Goal: Task Accomplishment & Management: Manage account settings

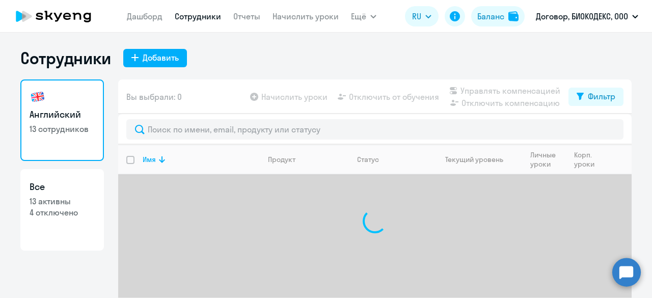
select select "30"
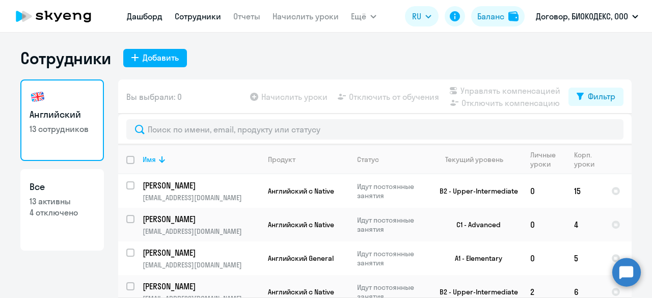
click at [159, 17] on link "Дашборд" at bounding box center [145, 16] width 36 height 10
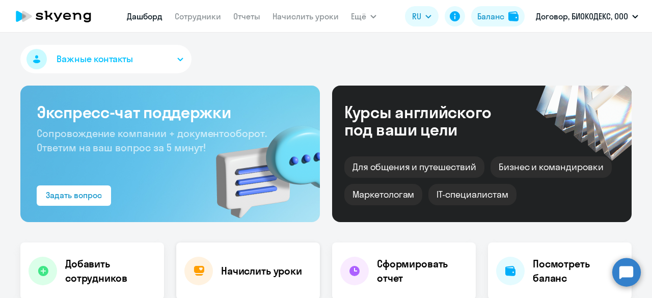
click at [253, 284] on div "Начислить уроки" at bounding box center [248, 270] width 144 height 57
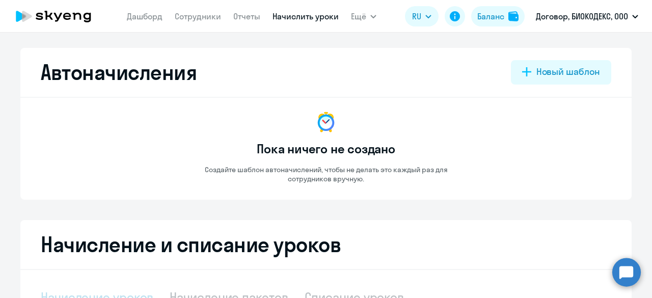
select select "10"
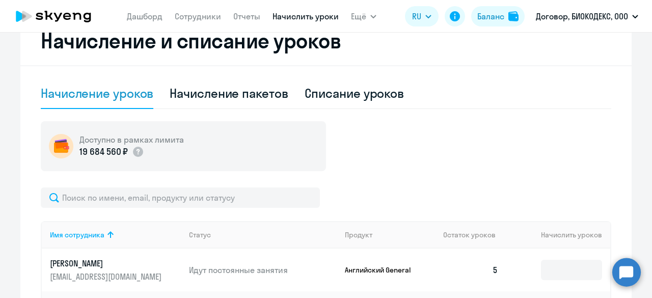
scroll to position [357, 0]
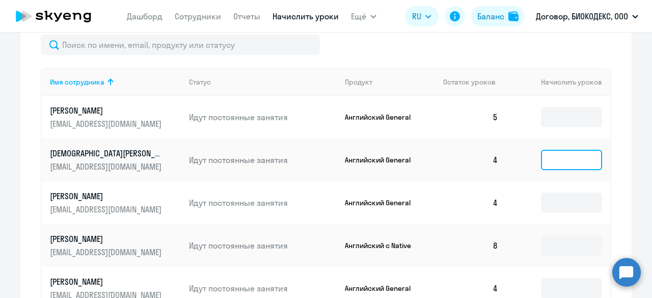
click at [558, 164] on input at bounding box center [571, 160] width 61 height 20
click at [556, 163] on input "text" at bounding box center [571, 160] width 61 height 20
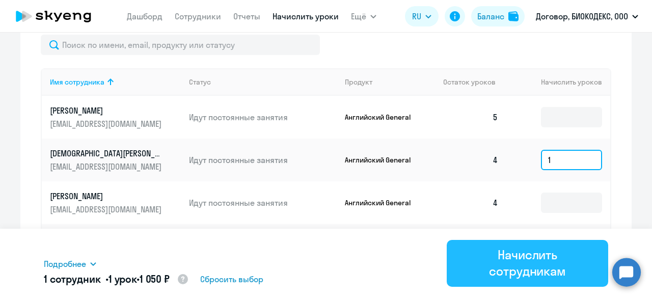
type input "1"
click at [538, 255] on div "Начислить сотрудникам" at bounding box center [527, 263] width 133 height 33
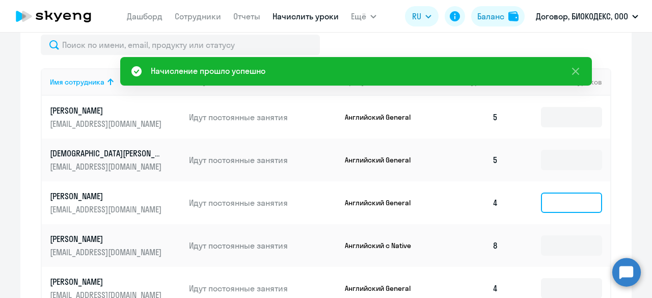
click at [555, 201] on input at bounding box center [571, 203] width 61 height 20
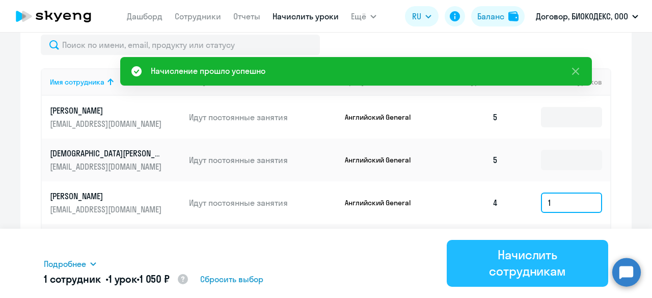
type input "1"
click at [524, 267] on div "Начислить сотрудникам" at bounding box center [527, 263] width 133 height 33
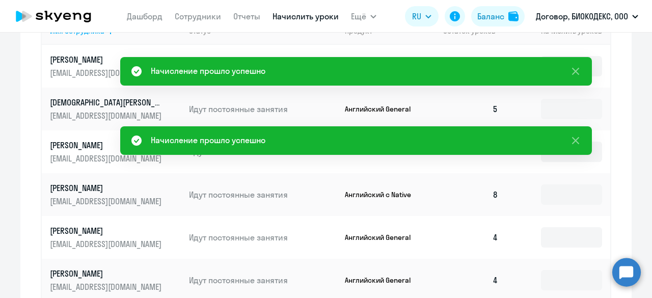
scroll to position [458, 0]
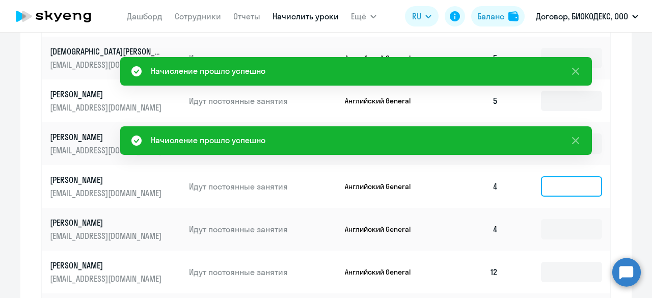
click at [550, 187] on input at bounding box center [571, 186] width 61 height 20
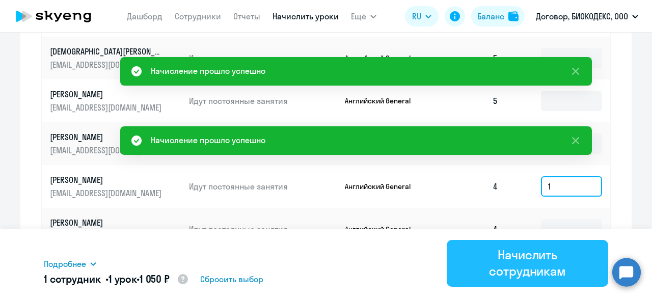
type input "1"
click at [524, 264] on div "Начислить сотрудникам" at bounding box center [527, 263] width 133 height 33
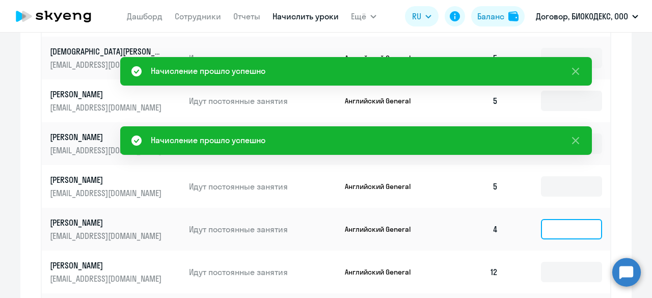
click at [554, 230] on input at bounding box center [571, 229] width 61 height 20
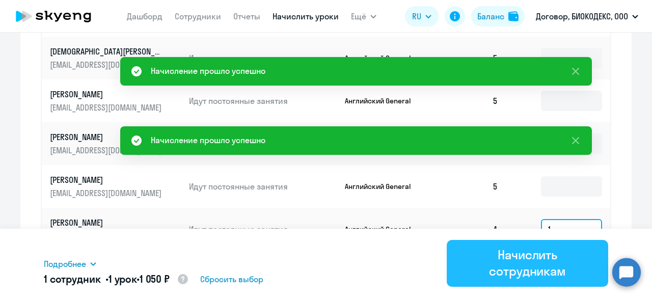
type input "1"
click at [535, 255] on div "Начислить сотрудникам" at bounding box center [527, 263] width 133 height 33
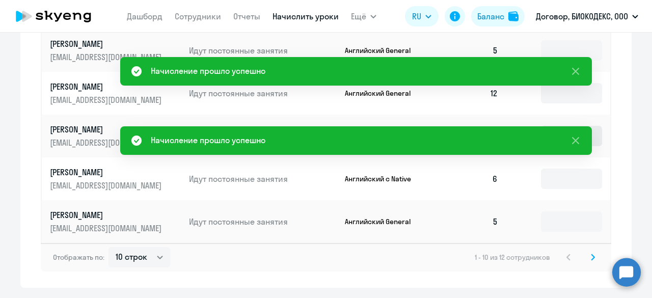
scroll to position [662, 0]
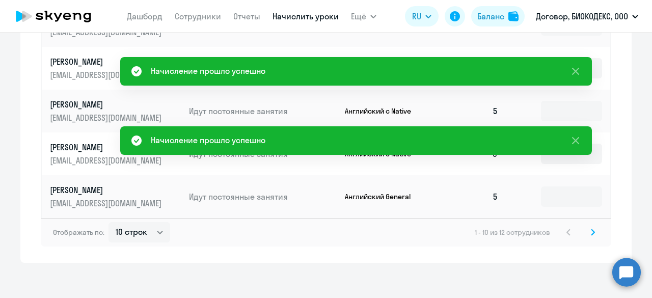
click at [591, 236] on svg-icon at bounding box center [593, 232] width 12 height 12
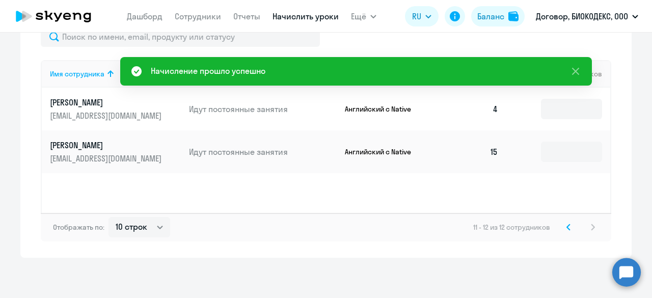
scroll to position [314, 0]
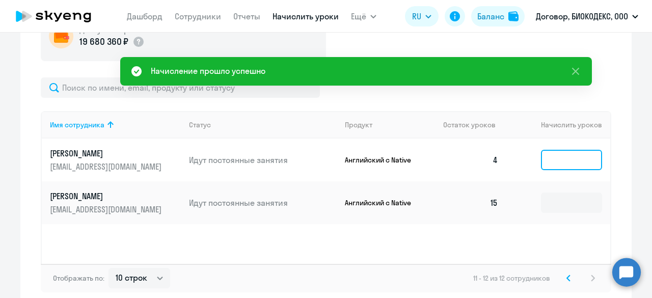
click at [553, 161] on input at bounding box center [571, 160] width 61 height 20
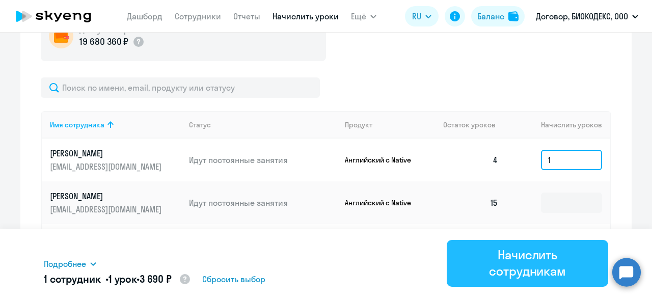
type input "1"
click at [553, 254] on div "Начислить сотрудникам" at bounding box center [527, 263] width 133 height 33
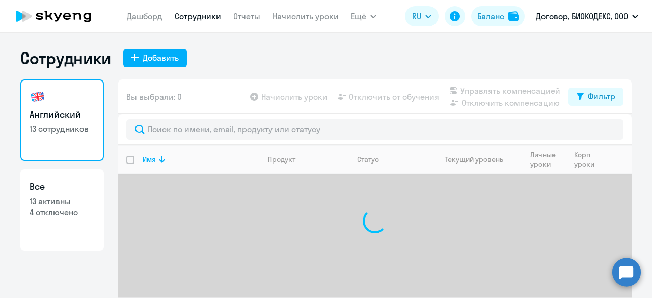
select select "30"
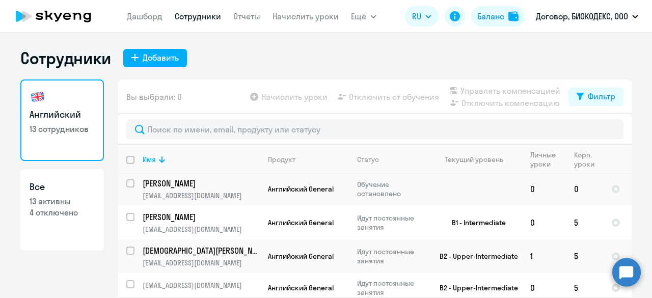
click at [202, 16] on link "Сотрудники" at bounding box center [198, 16] width 46 height 10
click at [71, 114] on h3 "Английский" at bounding box center [62, 114] width 65 height 13
click at [72, 219] on link "Все 13 активны 4 отключено" at bounding box center [62, 210] width 84 height 82
select select "30"
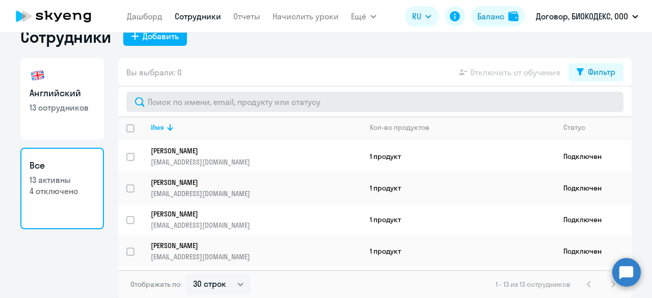
scroll to position [57, 0]
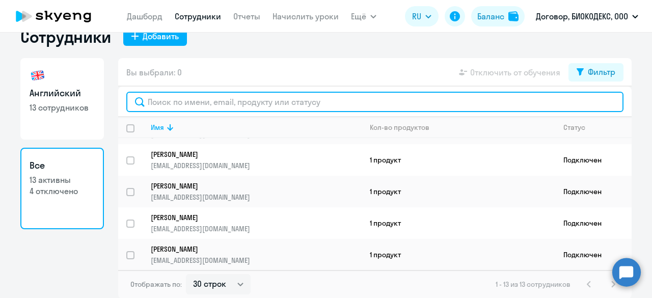
click at [255, 98] on input "text" at bounding box center [374, 102] width 497 height 20
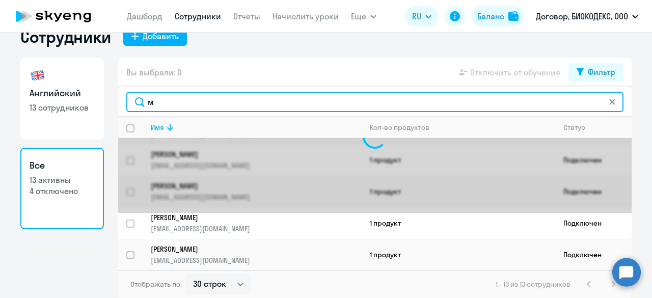
scroll to position [0, 0]
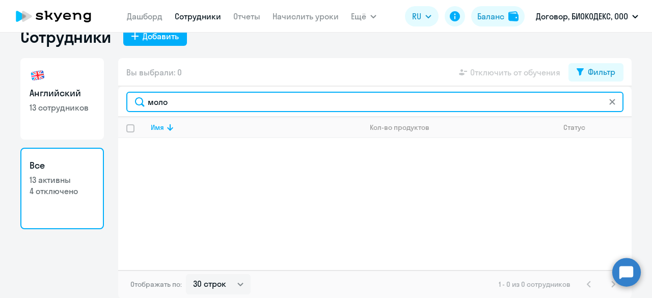
type input "моло"
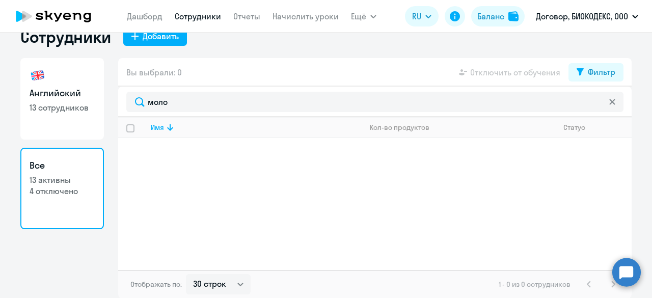
click at [75, 116] on link "Английский 13 сотрудников" at bounding box center [62, 99] width 84 height 82
select select "30"
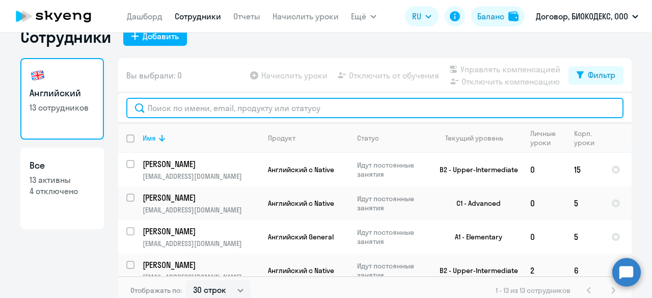
click at [191, 106] on input "text" at bounding box center [374, 108] width 497 height 20
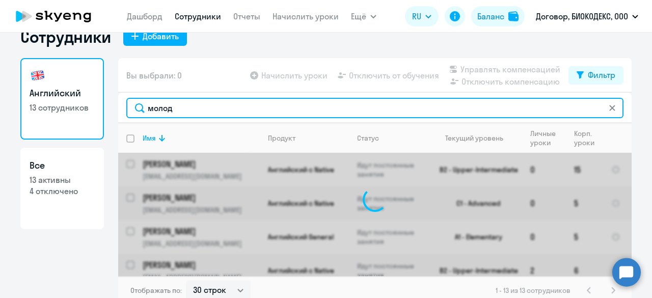
click at [191, 106] on input "молод" at bounding box center [374, 108] width 497 height 20
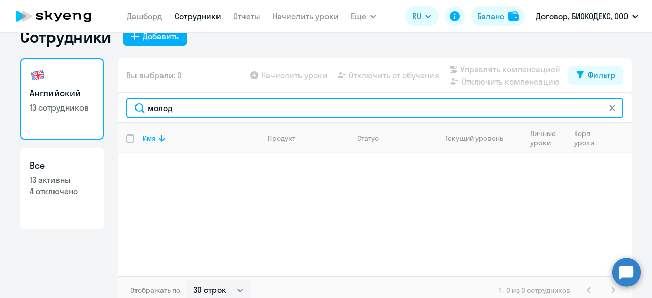
type input "молод"
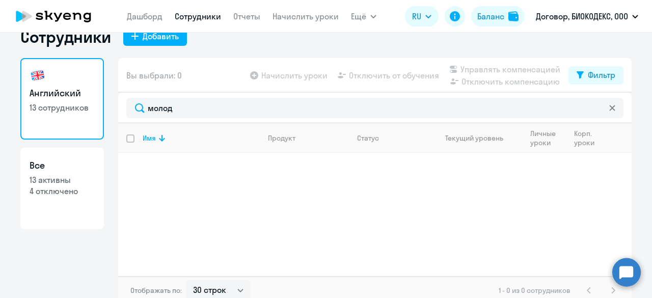
click at [324, 212] on div "Имя Продукт Статус Текущий уровень Личные уроки Корп. уроки" at bounding box center [374, 199] width 513 height 153
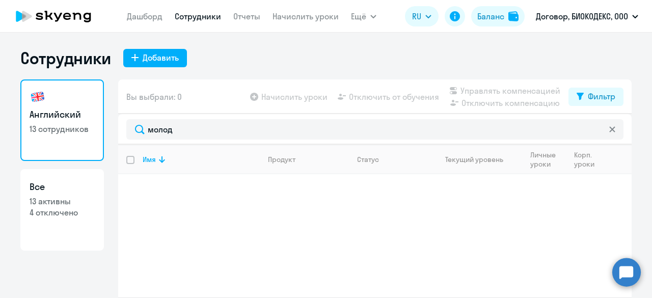
drag, startPoint x: 190, startPoint y: 12, endPoint x: 179, endPoint y: 16, distance: 11.8
click at [190, 12] on link "Сотрудники" at bounding box center [198, 16] width 46 height 10
click at [151, 18] on link "Дашборд" at bounding box center [145, 16] width 36 height 10
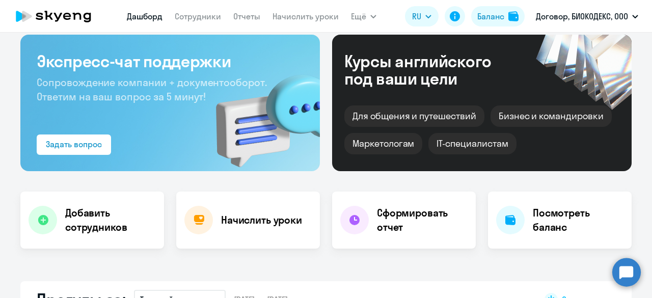
select select "30"
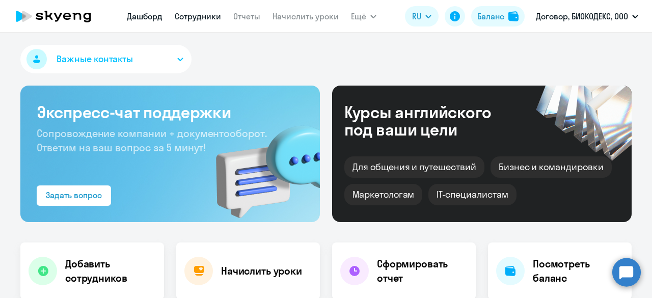
click at [181, 16] on link "Сотрудники" at bounding box center [198, 16] width 46 height 10
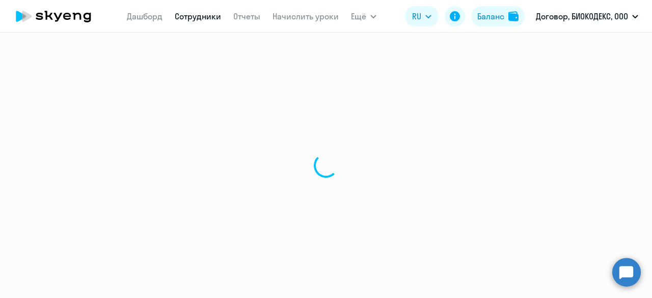
select select "30"
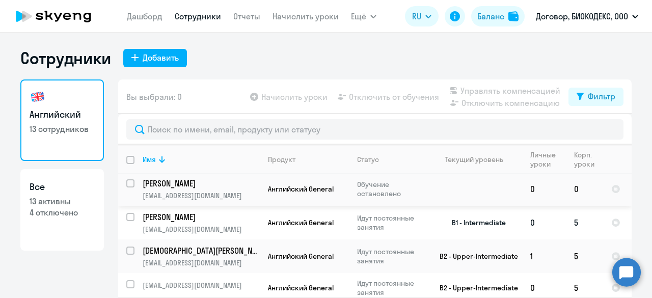
scroll to position [28, 0]
